Goal: Information Seeking & Learning: Find specific fact

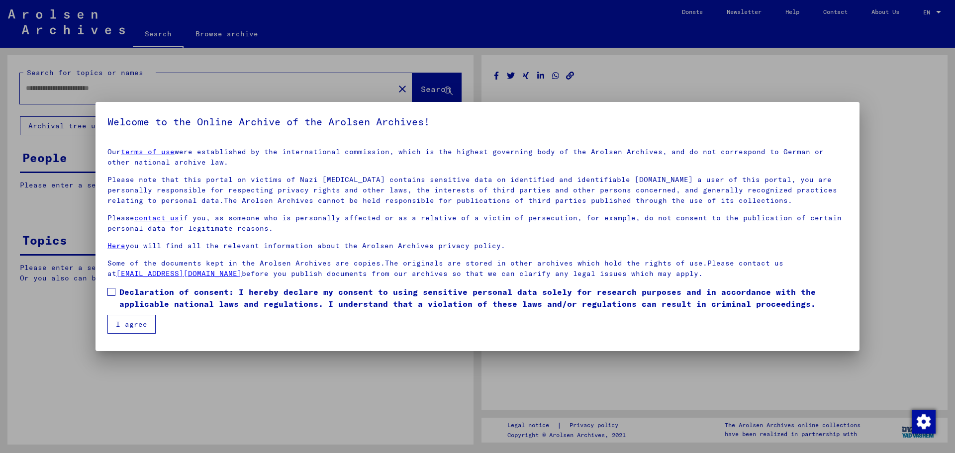
type input "******"
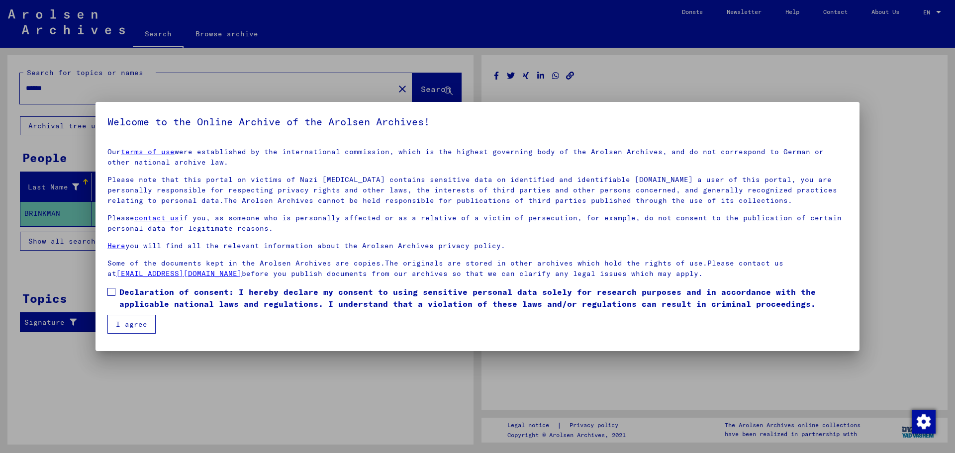
click at [118, 321] on button "I agree" at bounding box center [131, 324] width 48 height 19
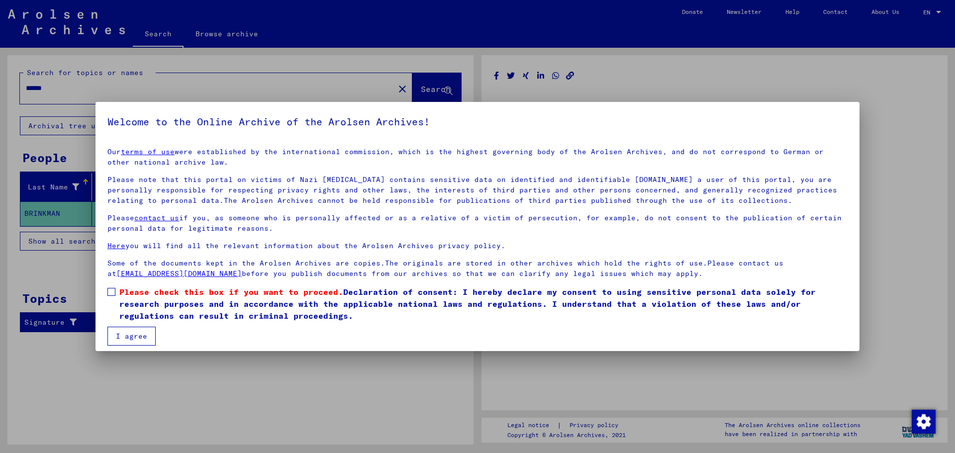
click at [112, 292] on span at bounding box center [111, 292] width 8 height 8
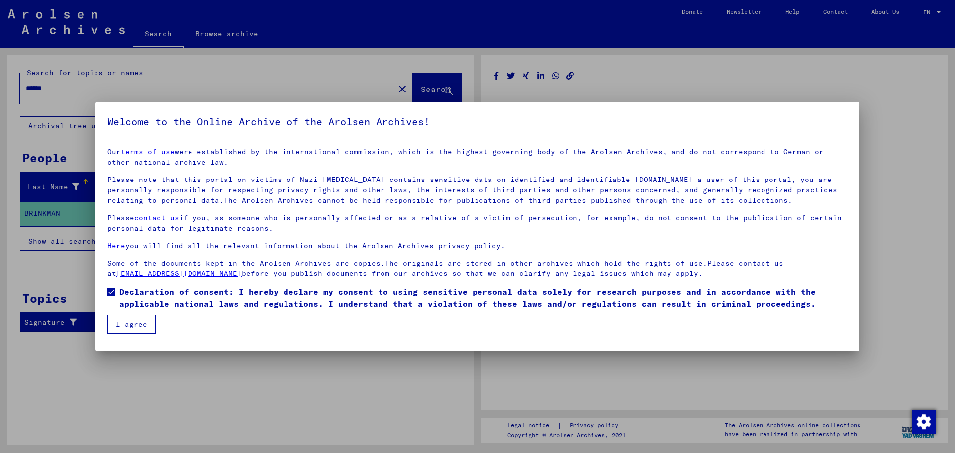
click at [129, 323] on button "I agree" at bounding box center [131, 324] width 48 height 19
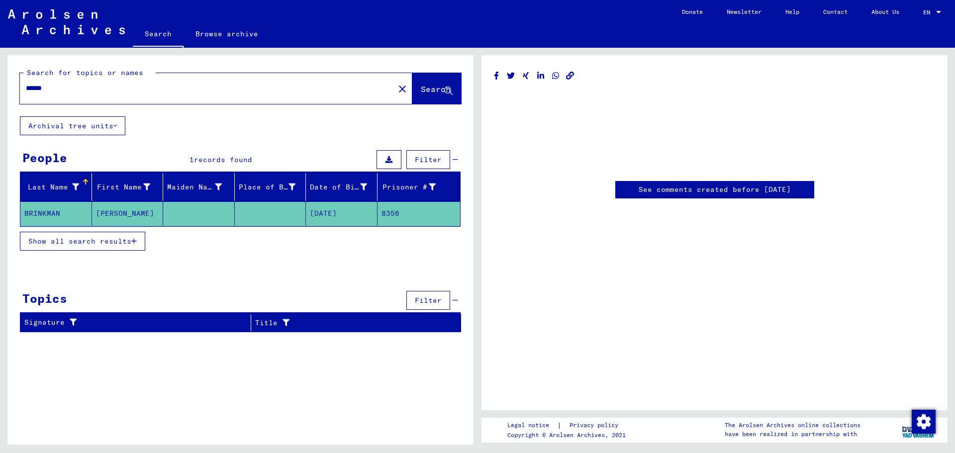
click at [64, 242] on span "Show all search results" at bounding box center [79, 241] width 103 height 9
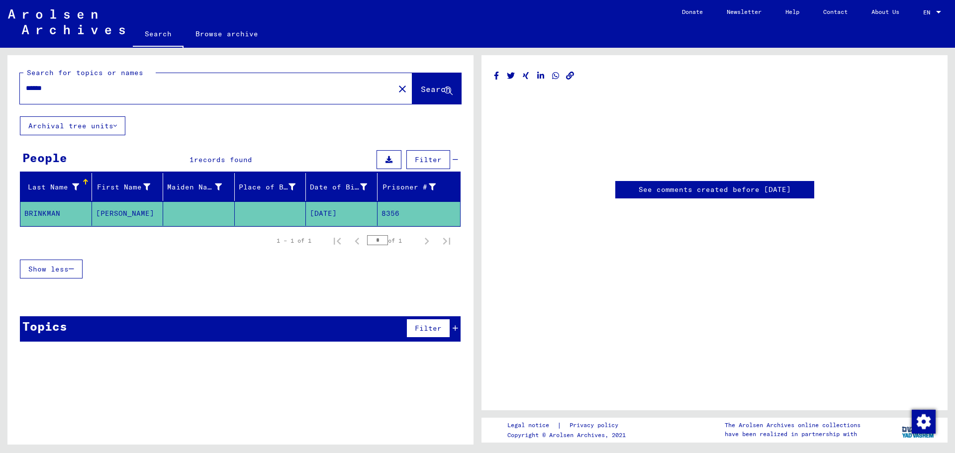
click at [61, 213] on mat-cell "BRINKMAN" at bounding box center [56, 213] width 72 height 24
click at [741, 192] on link "See comments created before [DATE]" at bounding box center [715, 189] width 152 height 10
click at [392, 161] on icon at bounding box center [388, 159] width 7 height 7
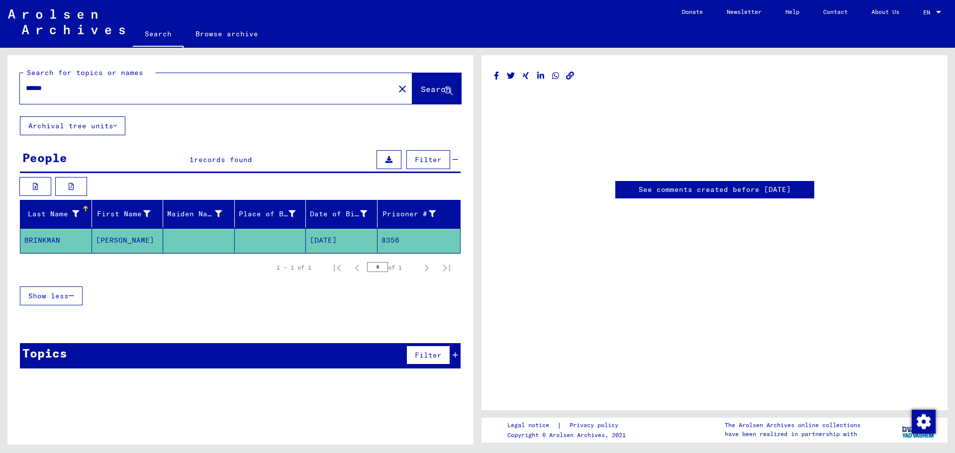
click at [66, 238] on mat-cell "BRINKMAN" at bounding box center [56, 240] width 72 height 24
click at [392, 240] on mat-cell "8356" at bounding box center [418, 240] width 83 height 24
click at [342, 240] on mat-cell "[DATE]" at bounding box center [342, 240] width 72 height 24
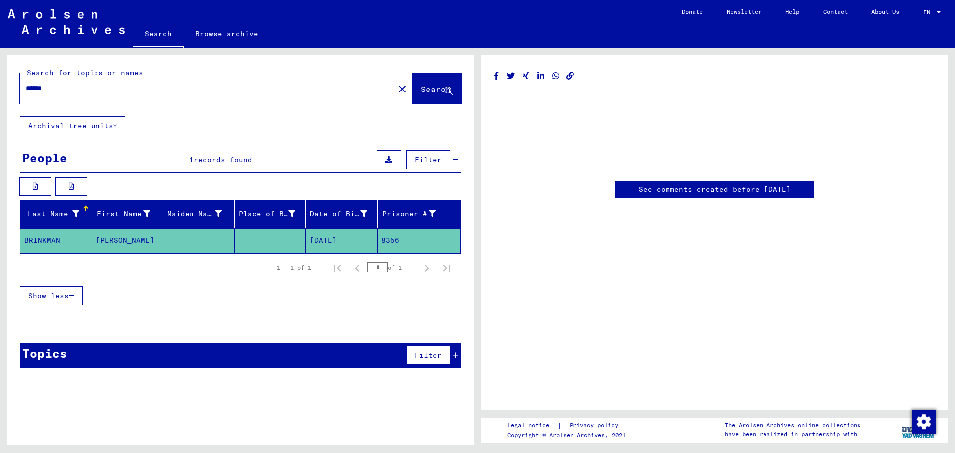
click at [342, 240] on mat-cell "[DATE]" at bounding box center [342, 240] width 72 height 24
click at [443, 358] on button "Filter" at bounding box center [428, 355] width 44 height 19
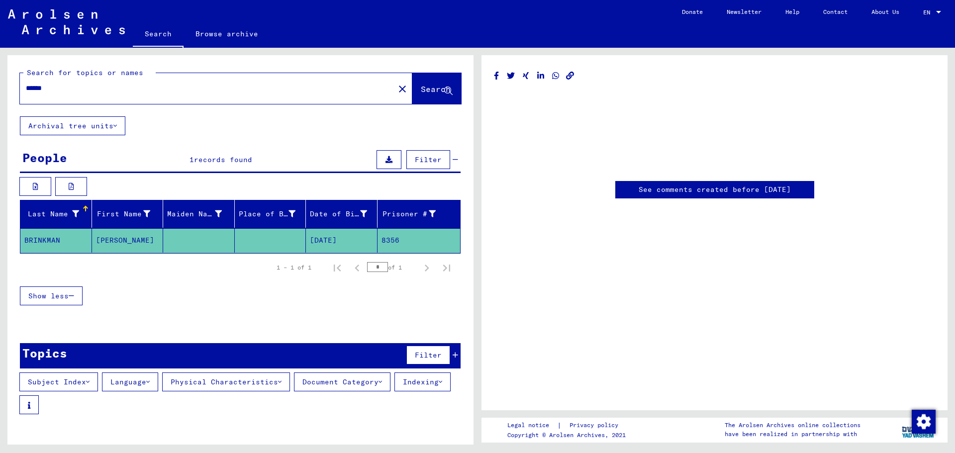
click at [363, 386] on button "Document Category" at bounding box center [342, 381] width 96 height 19
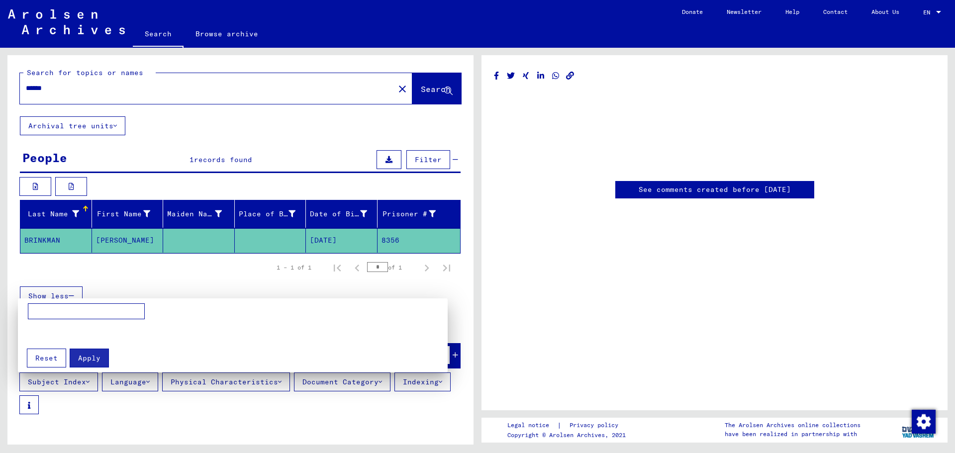
click at [387, 399] on div at bounding box center [477, 226] width 955 height 453
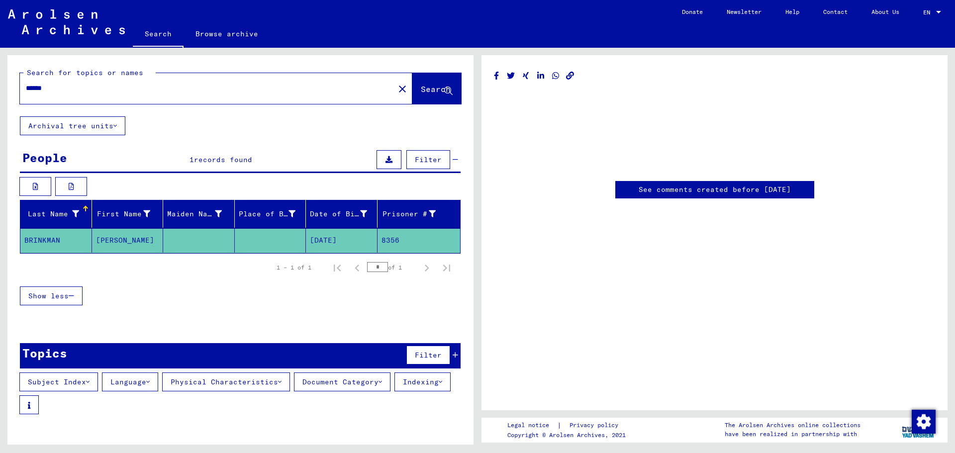
click at [58, 296] on span "Show less" at bounding box center [48, 295] width 40 height 9
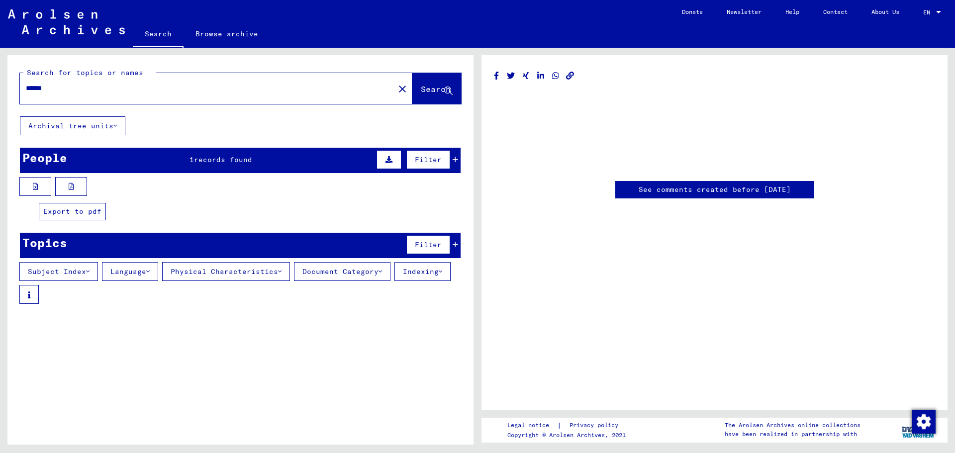
click at [76, 189] on button at bounding box center [71, 186] width 32 height 19
click at [307, 92] on input "******" at bounding box center [207, 88] width 363 height 10
click at [422, 94] on span "Search" at bounding box center [437, 90] width 32 height 10
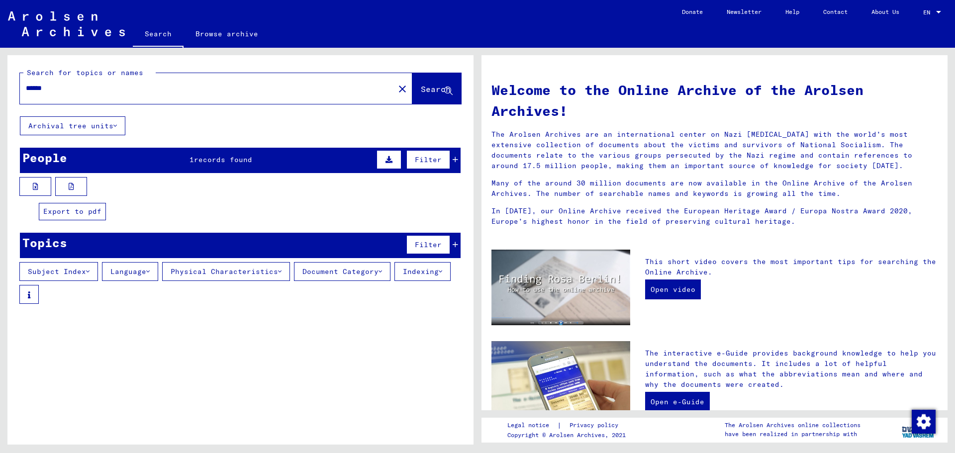
click at [72, 188] on icon at bounding box center [71, 186] width 5 height 7
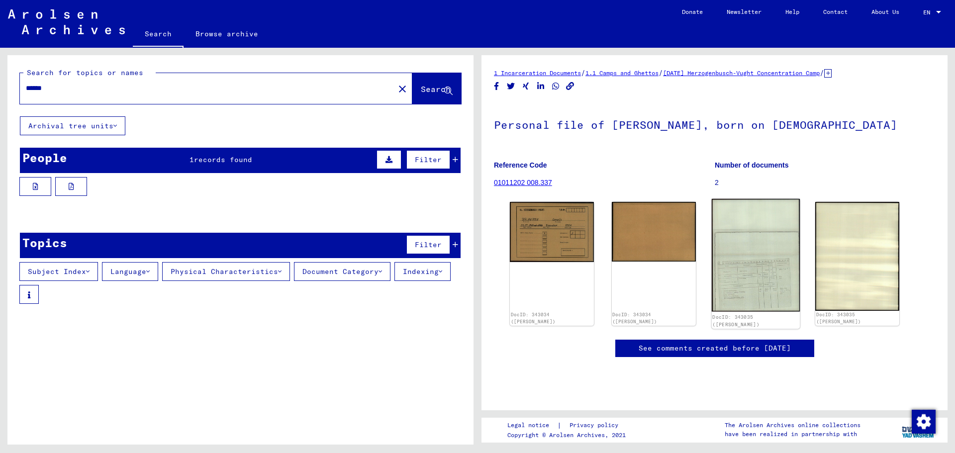
click at [764, 287] on img at bounding box center [755, 255] width 88 height 113
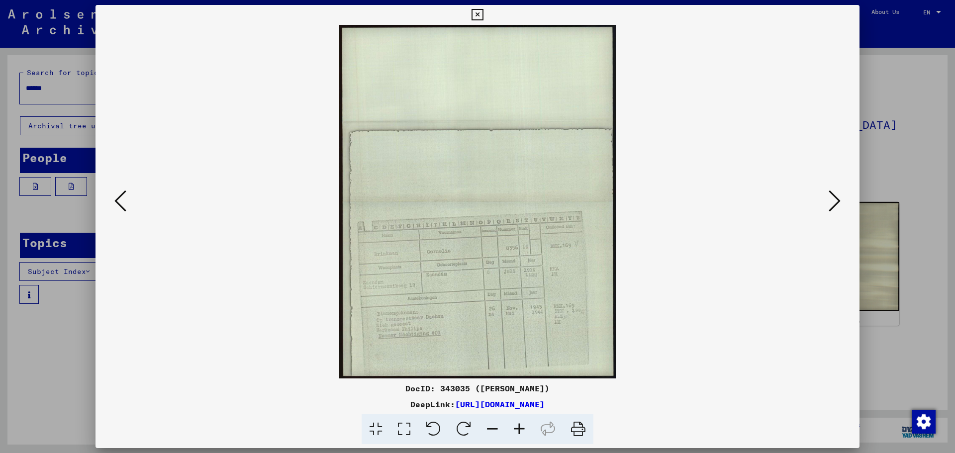
click at [835, 200] on icon at bounding box center [834, 201] width 12 height 24
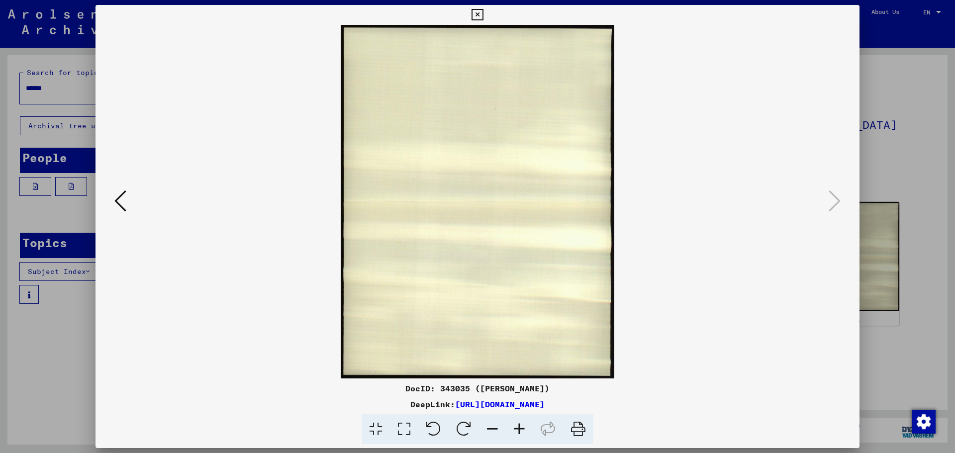
click at [116, 201] on icon at bounding box center [120, 201] width 12 height 24
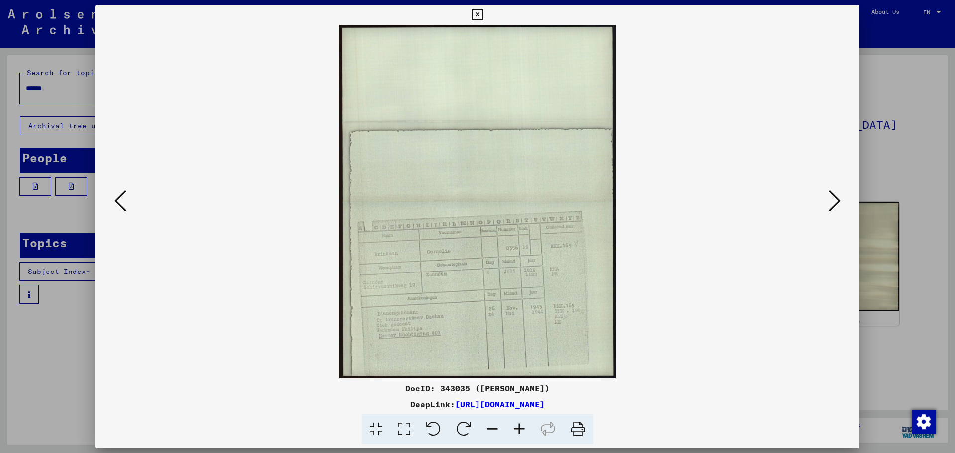
click at [116, 201] on icon at bounding box center [120, 201] width 12 height 24
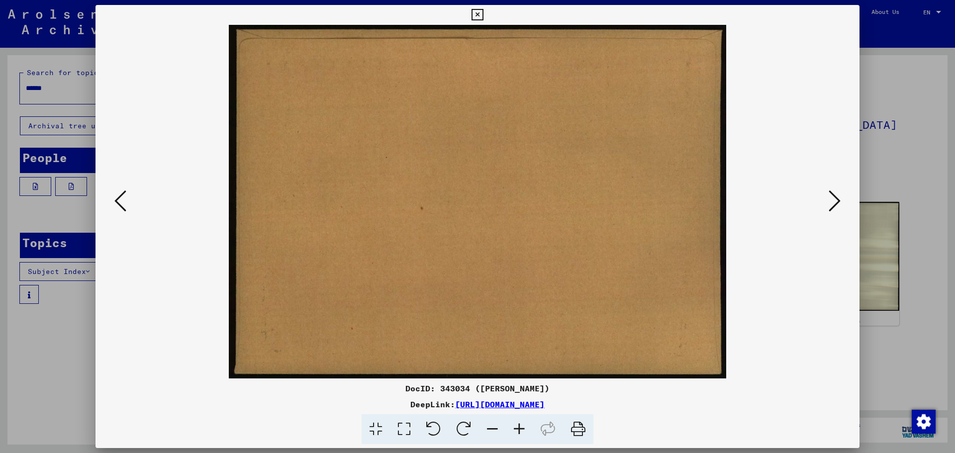
click at [116, 201] on icon at bounding box center [120, 201] width 12 height 24
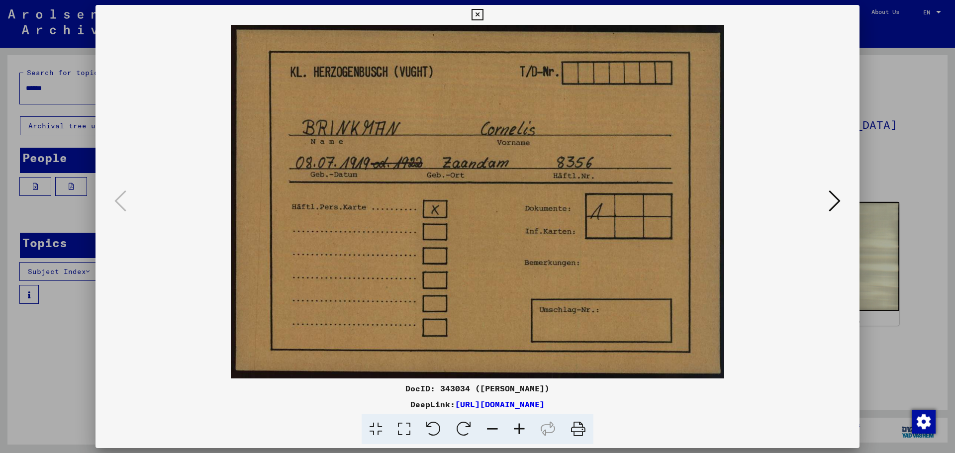
click at [829, 200] on icon at bounding box center [834, 201] width 12 height 24
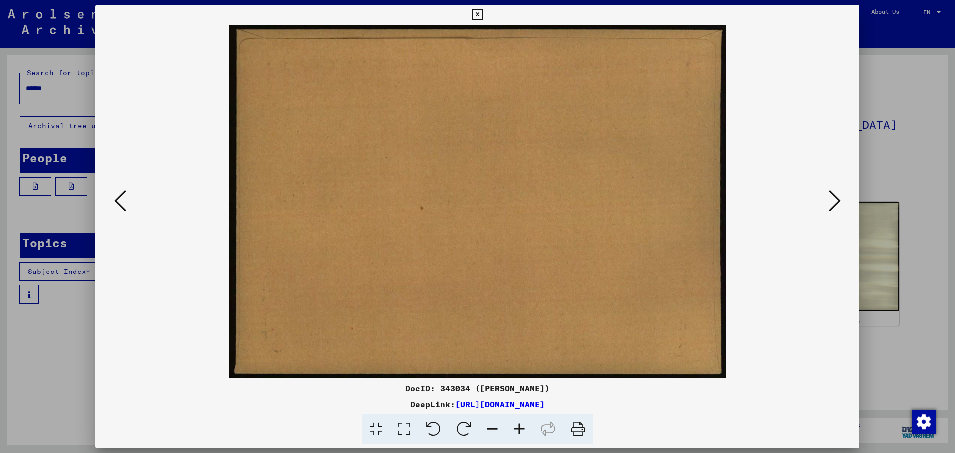
click at [829, 200] on icon at bounding box center [834, 201] width 12 height 24
